Goal: Task Accomplishment & Management: Manage account settings

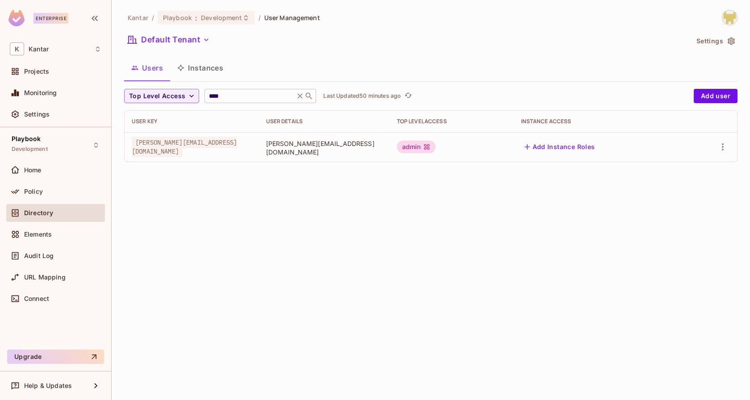
click at [250, 97] on input "****" at bounding box center [249, 95] width 85 height 9
click at [283, 76] on div "Users Instances" at bounding box center [430, 68] width 613 height 22
click at [67, 197] on div "Policy" at bounding box center [55, 192] width 99 height 18
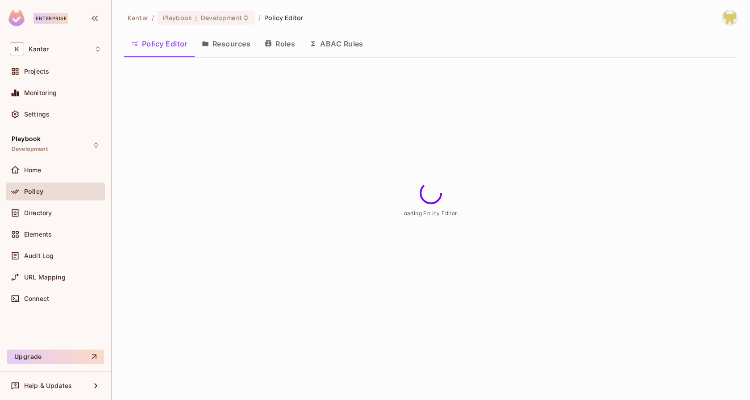
click at [341, 40] on button "ABAC Rules" at bounding box center [336, 44] width 68 height 22
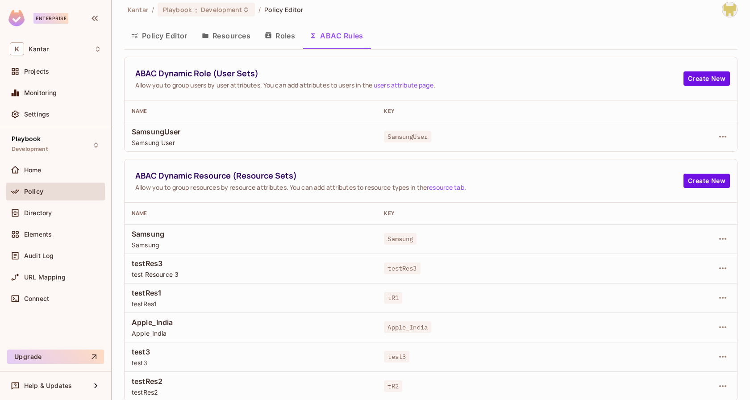
scroll to position [6, 0]
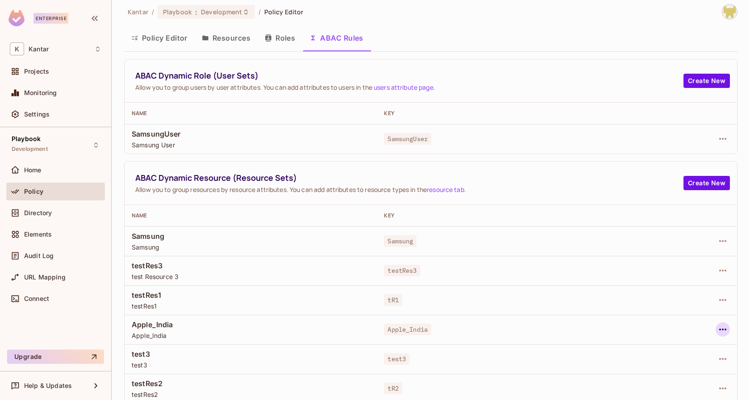
click at [719, 327] on icon "button" at bounding box center [722, 329] width 11 height 11
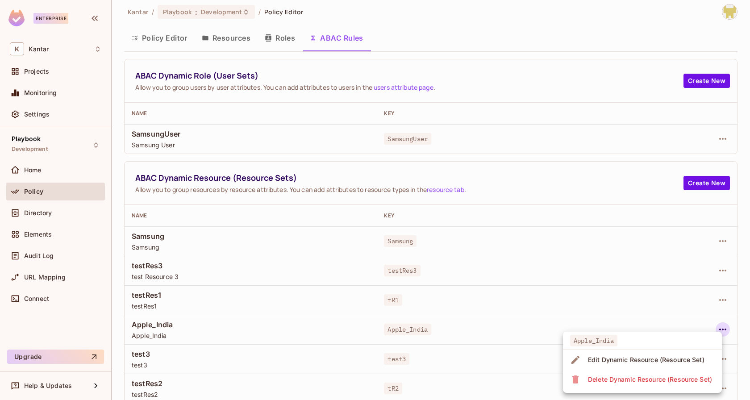
click at [666, 357] on div "Edit Dynamic Resource (Resource Set)" at bounding box center [646, 359] width 116 height 9
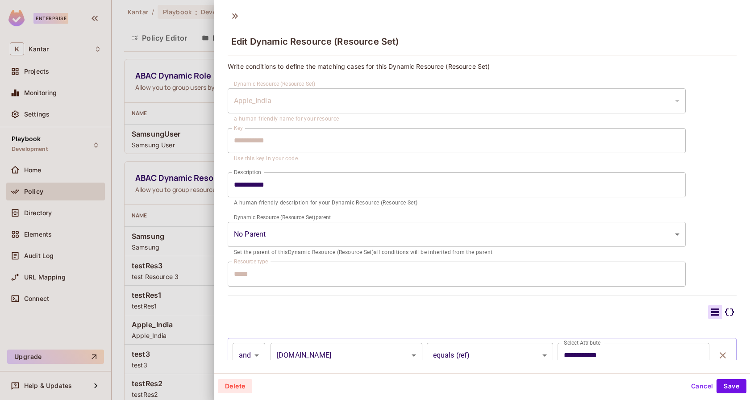
scroll to position [50, 0]
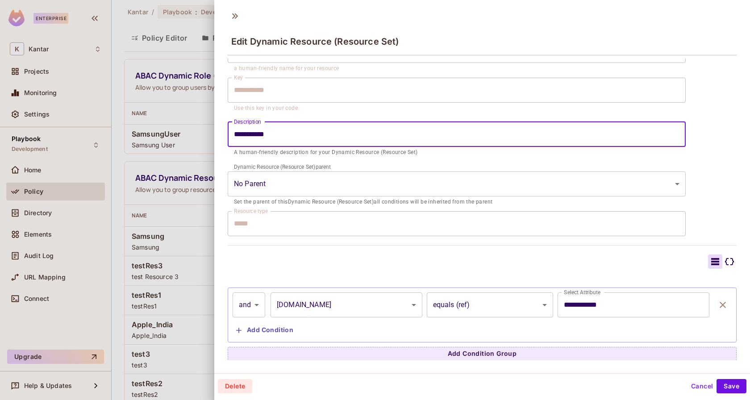
drag, startPoint x: 235, startPoint y: 133, endPoint x: 285, endPoint y: 135, distance: 50.5
click at [285, 134] on input "**********" at bounding box center [457, 134] width 458 height 25
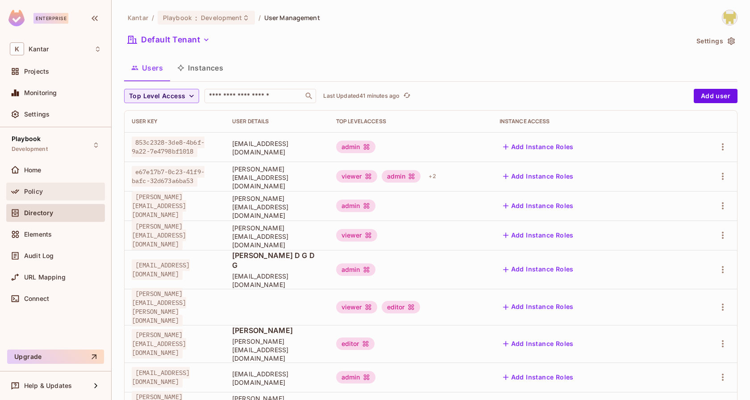
click at [71, 191] on div "Policy" at bounding box center [62, 191] width 77 height 7
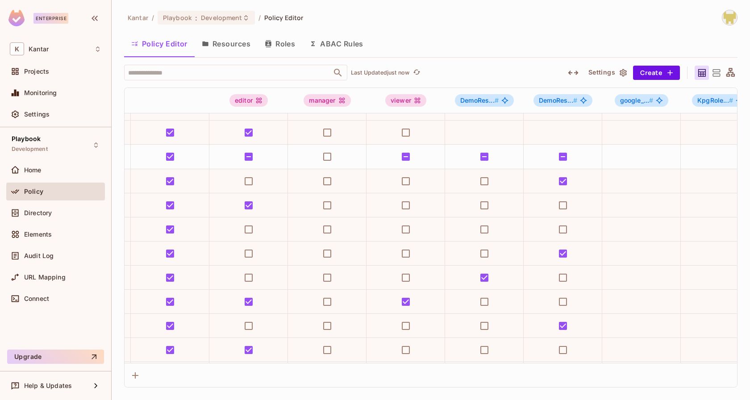
scroll to position [90, 0]
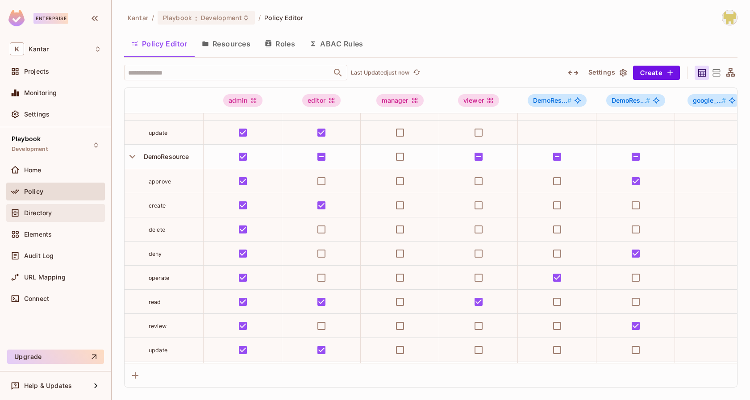
click at [76, 209] on div "Directory" at bounding box center [62, 212] width 77 height 7
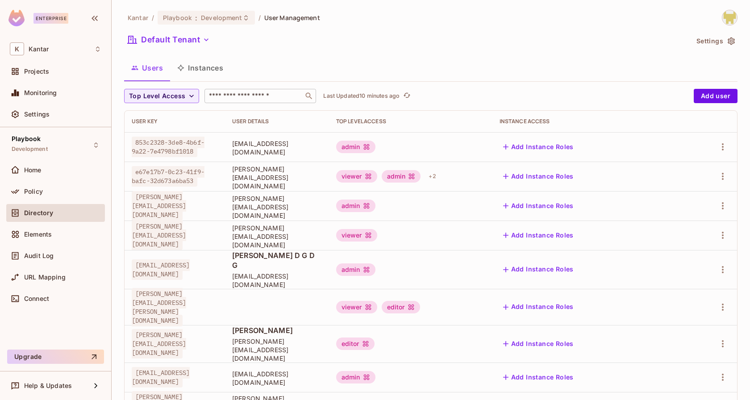
click at [235, 94] on input "text" at bounding box center [254, 95] width 94 height 9
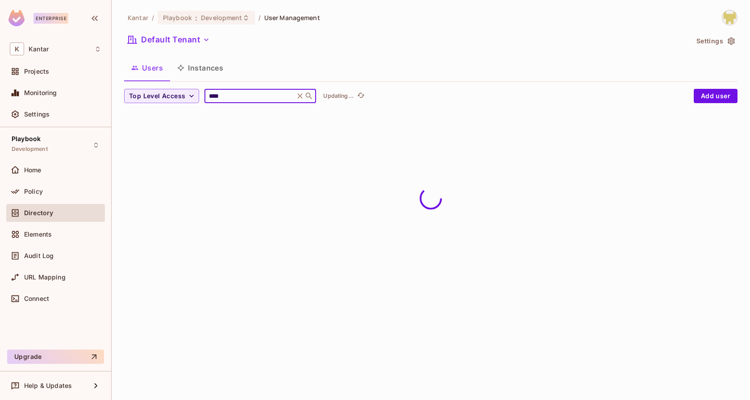
type input "****"
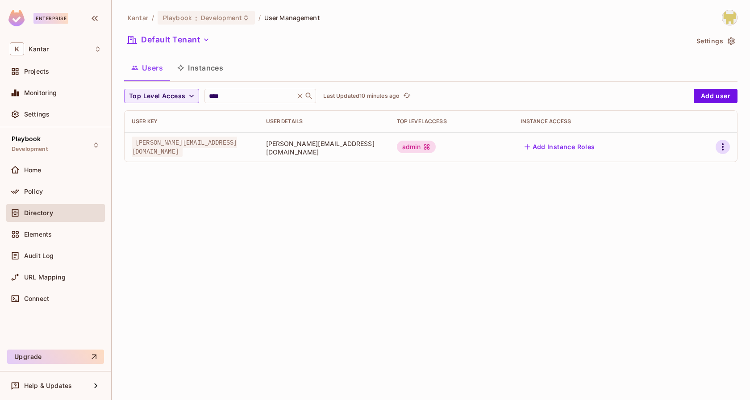
click at [721, 151] on icon "button" at bounding box center [722, 146] width 11 height 11
click at [674, 180] on span "Edit Attributes" at bounding box center [692, 187] width 50 height 14
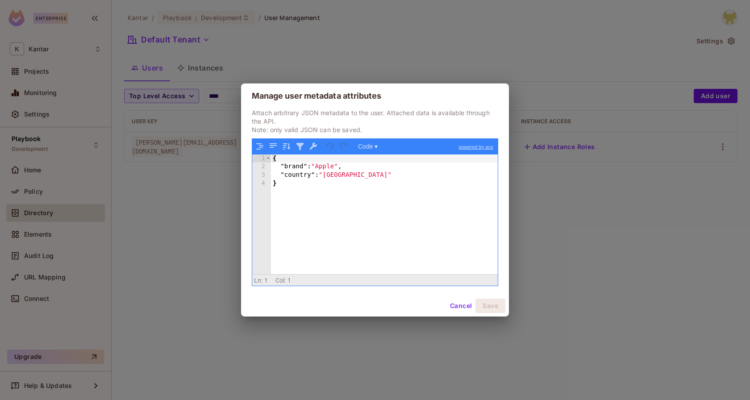
click at [333, 176] on div "{ "brand" : "Apple" , "country" : "India" }" at bounding box center [384, 222] width 227 height 137
click at [331, 176] on div "{ "brand" : "Apple" , "country" : "India" }" at bounding box center [384, 222] width 227 height 137
click at [322, 167] on div "{ "brand" : "Apple" , "country" : "India" }" at bounding box center [384, 222] width 227 height 137
click at [323, 168] on div "{ "brand" : "Apple" , "country" : "India" }" at bounding box center [384, 222] width 227 height 137
click at [333, 176] on div "{ "brand" : "Apple" , "country" : "India" }" at bounding box center [384, 222] width 227 height 137
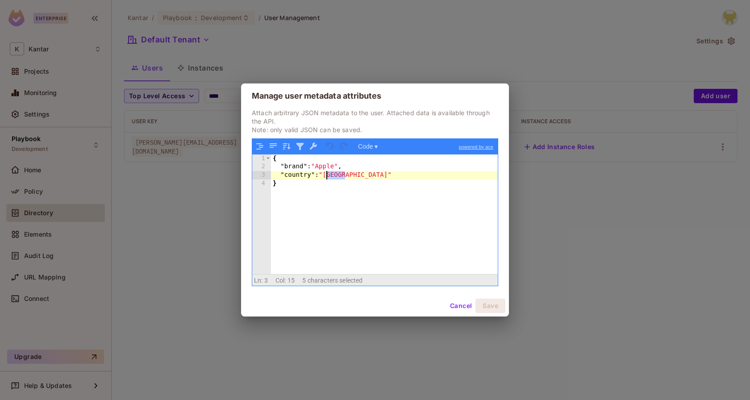
click at [333, 176] on div "{ "brand" : "Apple" , "country" : "India" }" at bounding box center [384, 222] width 227 height 137
click at [491, 310] on button "Save" at bounding box center [490, 306] width 30 height 14
